Goal: Task Accomplishment & Management: Use online tool/utility

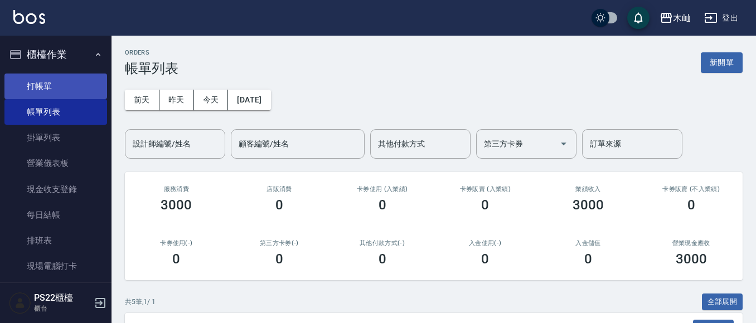
click at [30, 84] on link "打帳單" at bounding box center [55, 87] width 103 height 26
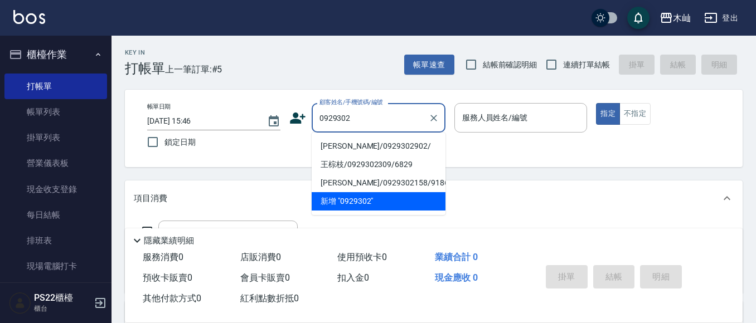
click at [366, 143] on li "[PERSON_NAME]/0929302902/" at bounding box center [378, 146] width 134 height 18
type input "[PERSON_NAME]/0929302902/"
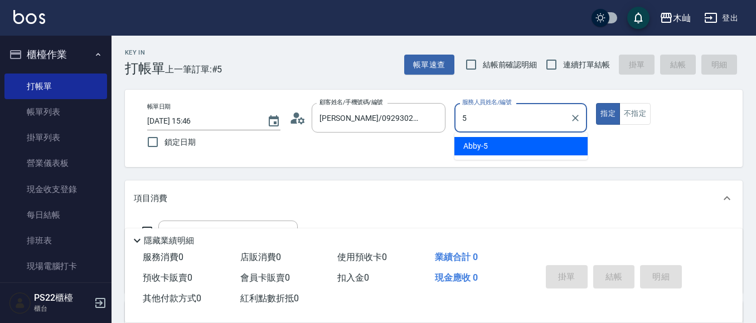
type input "Abby-5"
type button "true"
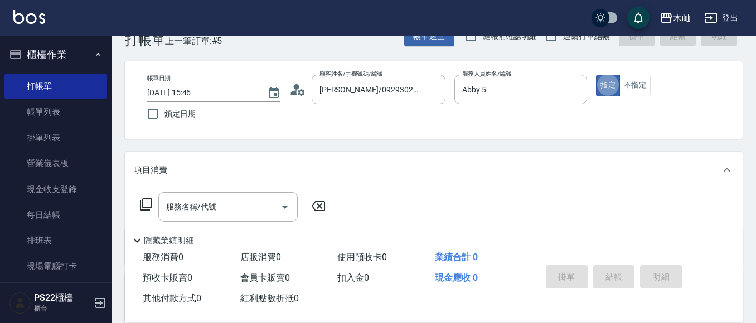
scroll to position [56, 0]
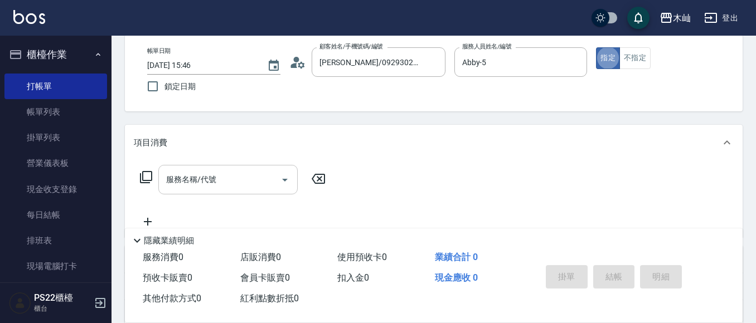
click at [201, 173] on div "服務名稱/代號 服務名稱/代號" at bounding box center [227, 180] width 139 height 30
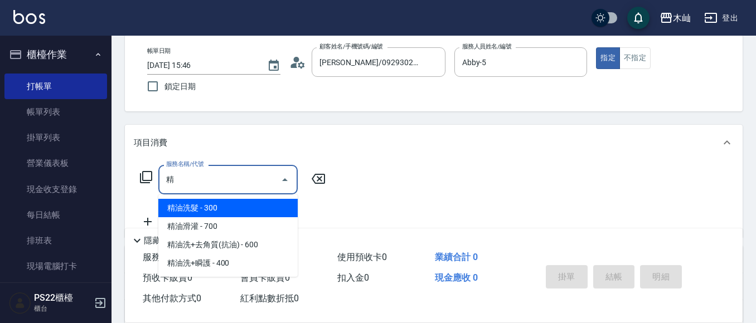
click at [252, 206] on span "精油洗髮 - 300" at bounding box center [227, 208] width 139 height 18
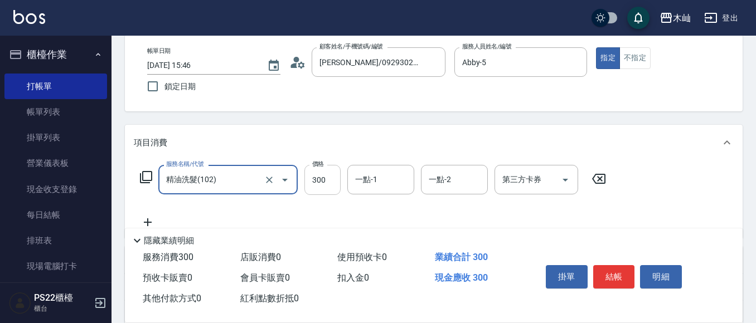
type input "精油洗髮(102)"
drag, startPoint x: 321, startPoint y: 180, endPoint x: 330, endPoint y: 185, distance: 10.2
click at [321, 180] on input "300" at bounding box center [322, 180] width 36 height 30
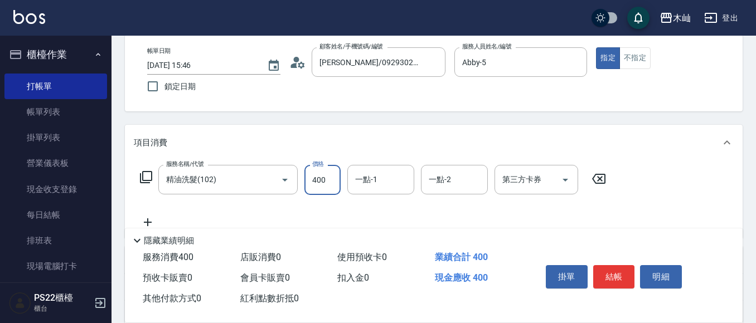
type input "400"
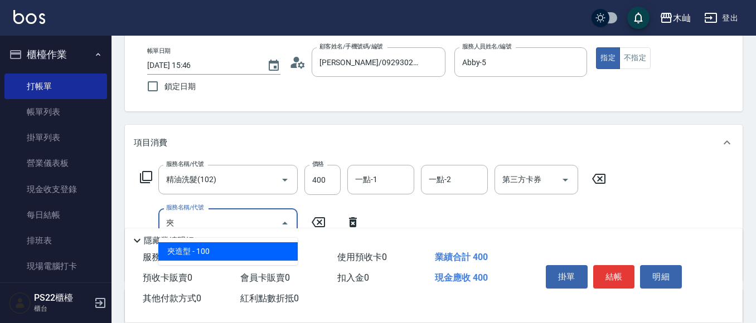
click at [206, 251] on span "夾造型 - 100" at bounding box center [227, 251] width 139 height 18
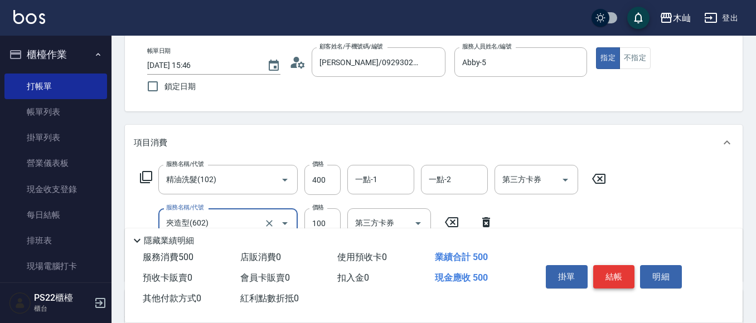
type input "夾造型(602)"
click at [611, 276] on button "結帳" at bounding box center [614, 276] width 42 height 23
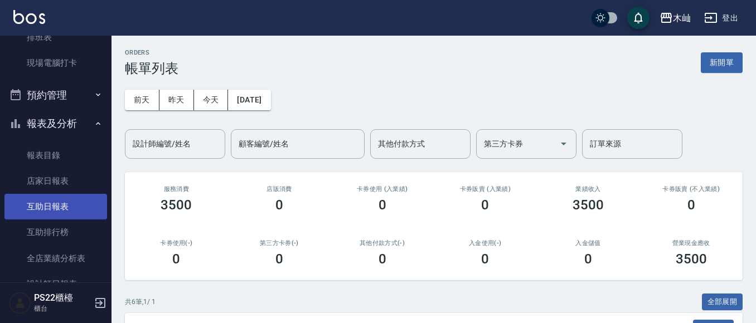
scroll to position [223, 0]
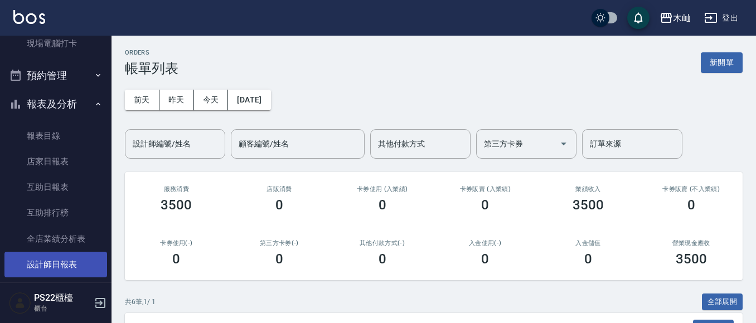
click at [66, 257] on link "設計師日報表" at bounding box center [55, 265] width 103 height 26
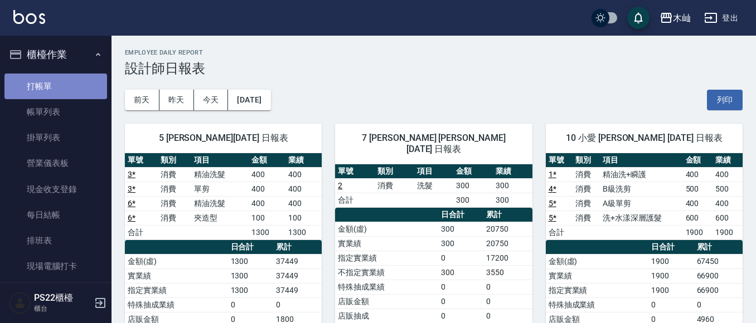
click at [55, 81] on link "打帳單" at bounding box center [55, 87] width 103 height 26
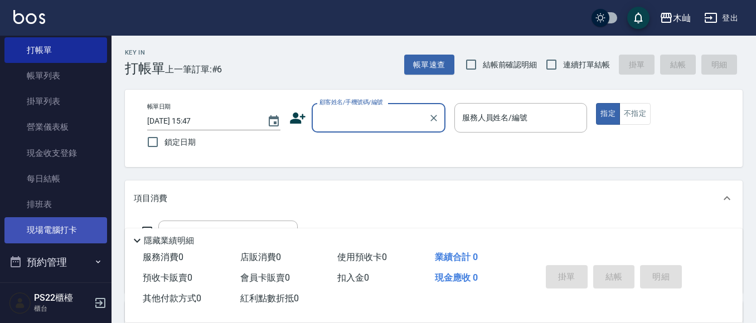
scroll to position [56, 0]
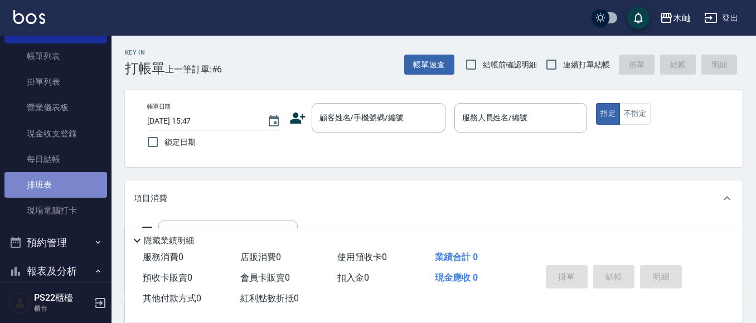
click at [65, 178] on link "排班表" at bounding box center [55, 185] width 103 height 26
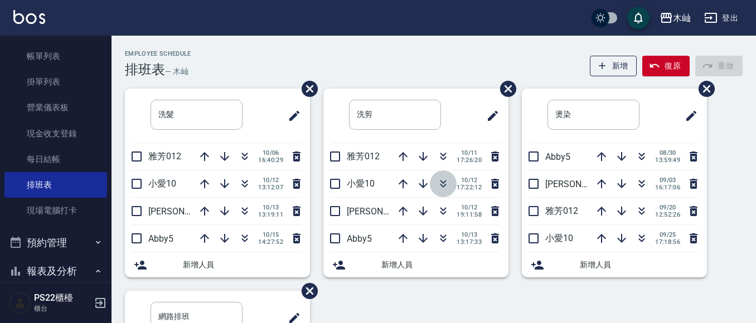
click at [432, 181] on button "button" at bounding box center [443, 183] width 27 height 27
